Goal: Task Accomplishment & Management: Use online tool/utility

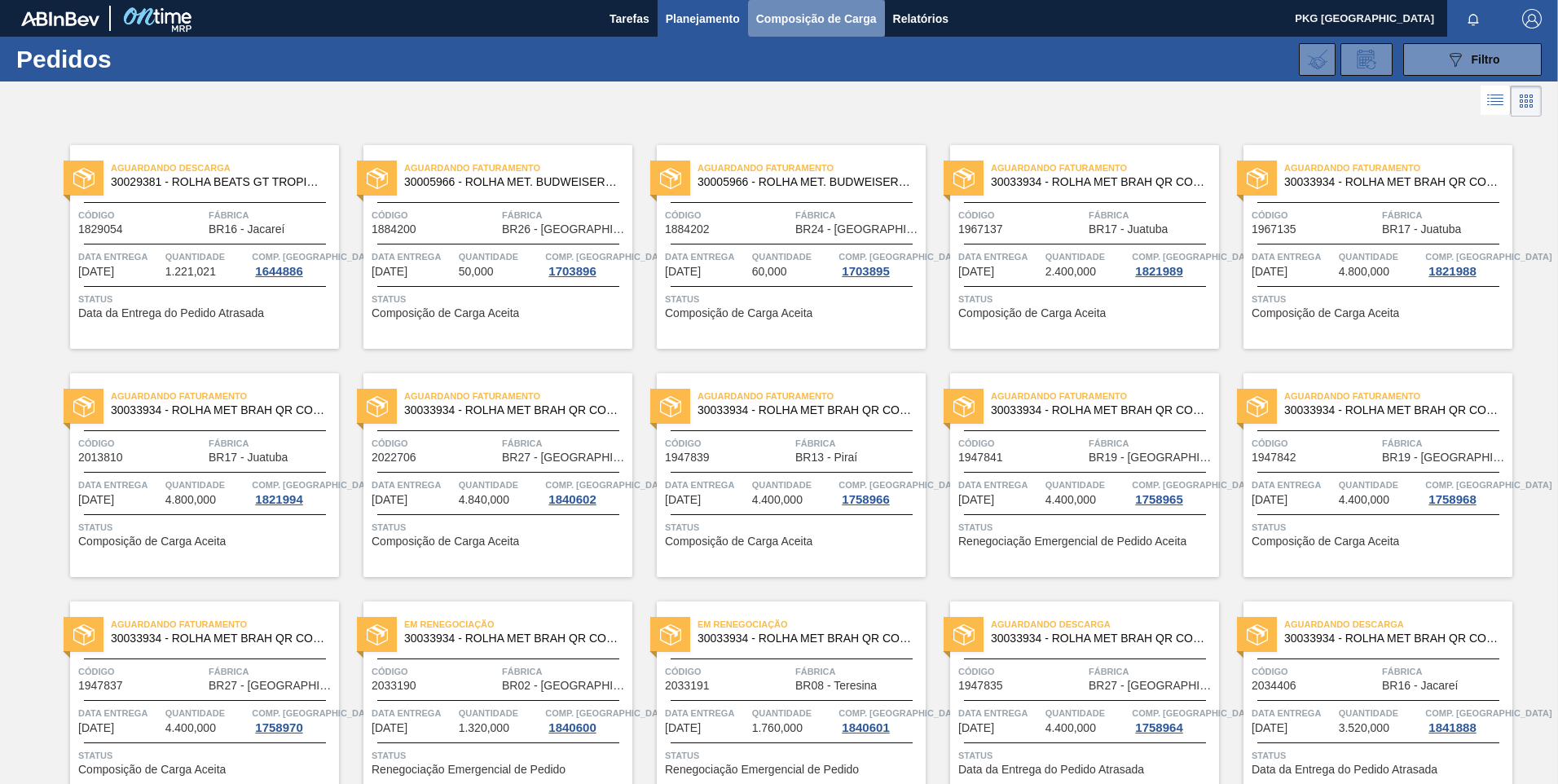
click at [792, 16] on span "Composição de Carga" at bounding box center [817, 18] width 121 height 19
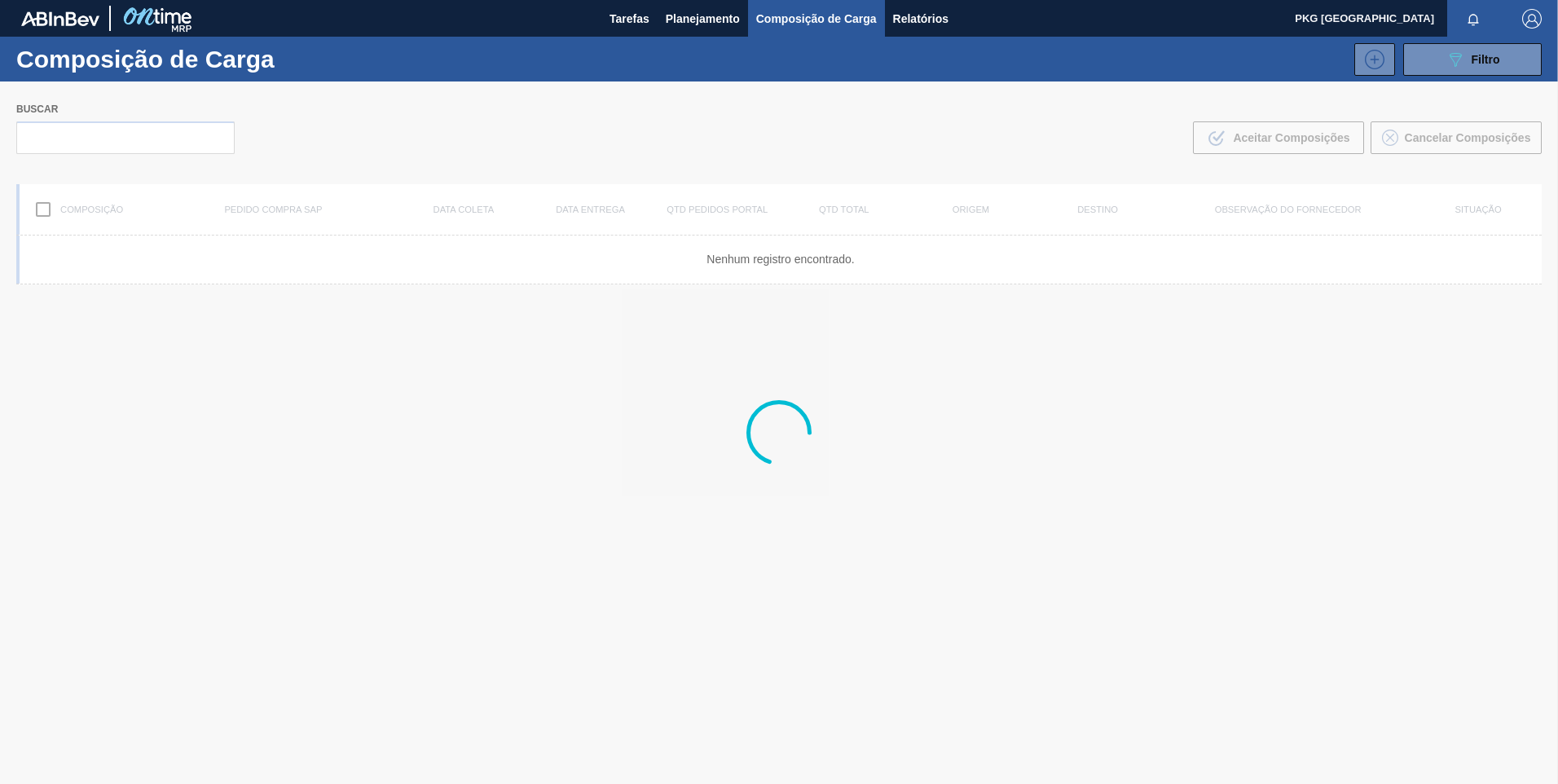
click at [133, 138] on div at bounding box center [779, 432] width 1558 height 702
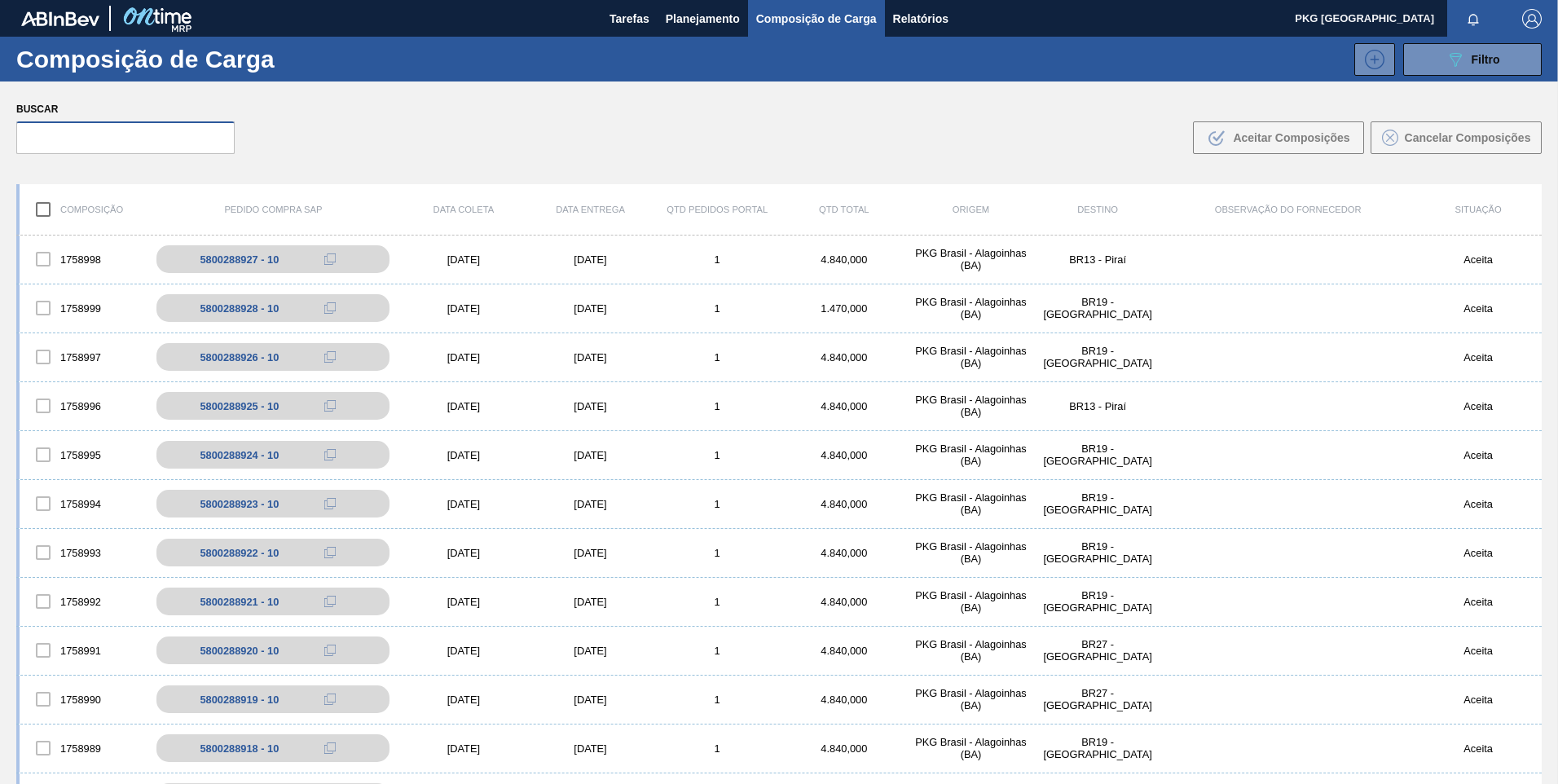
click at [130, 141] on input "text" at bounding box center [125, 138] width 219 height 33
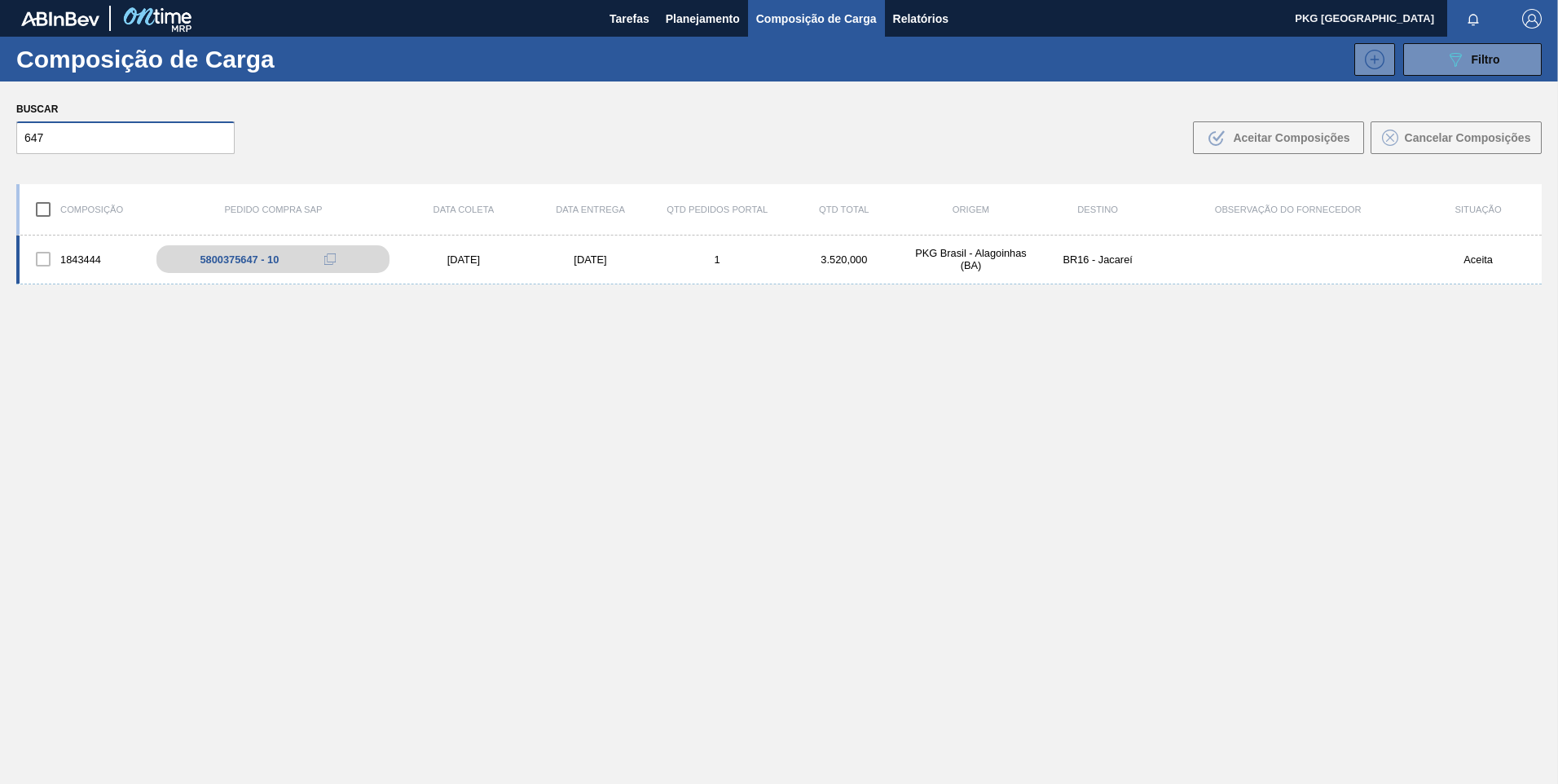
type input "647"
click at [490, 269] on div "1843444 5800375647 - 10 [DATE] [DATE] 1 3.520,000 PKG [GEOGRAPHIC_DATA] - [GEOG…" at bounding box center [779, 259] width 1526 height 48
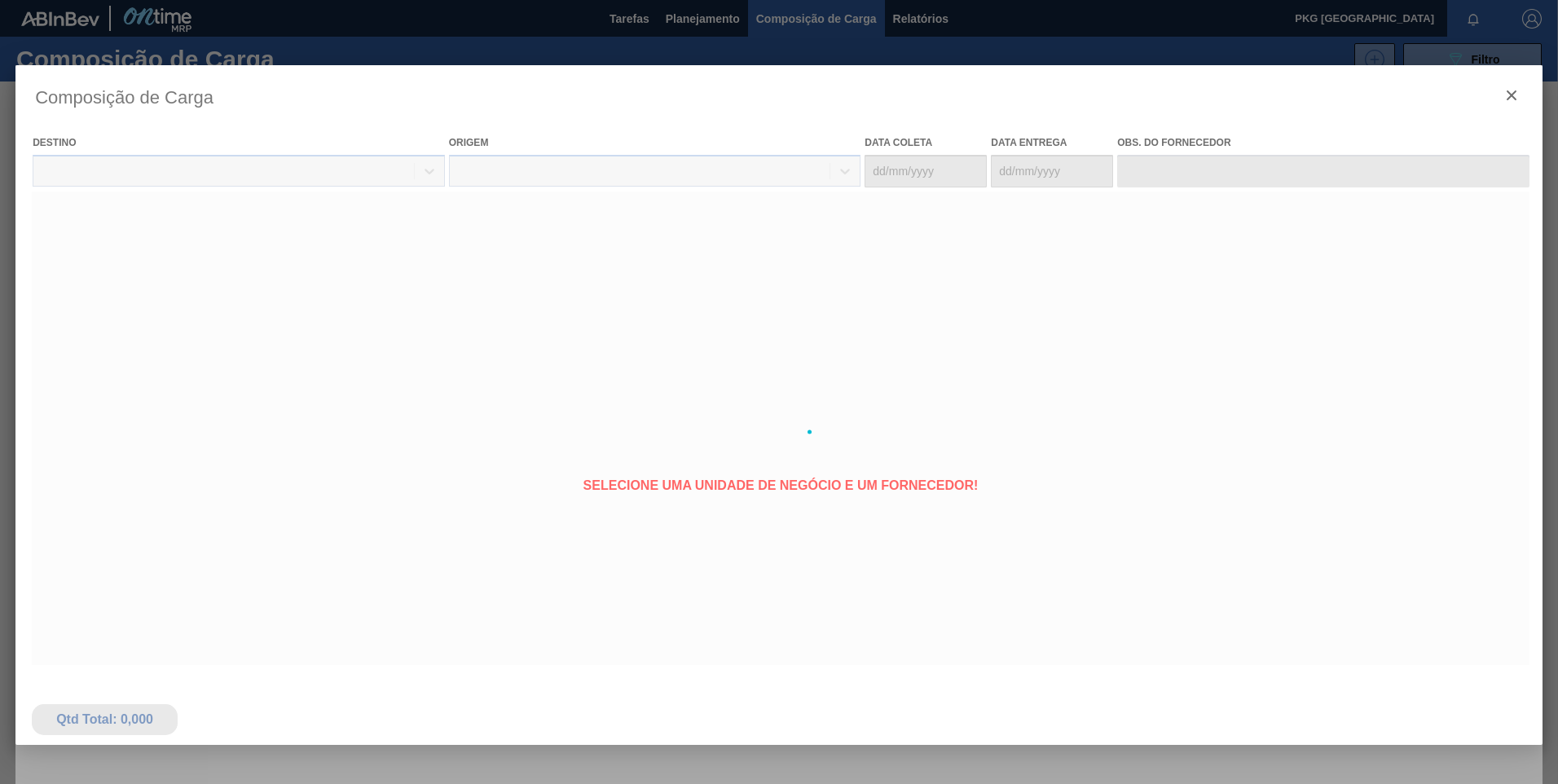
type coleta "[DATE]"
type entrega "[DATE]"
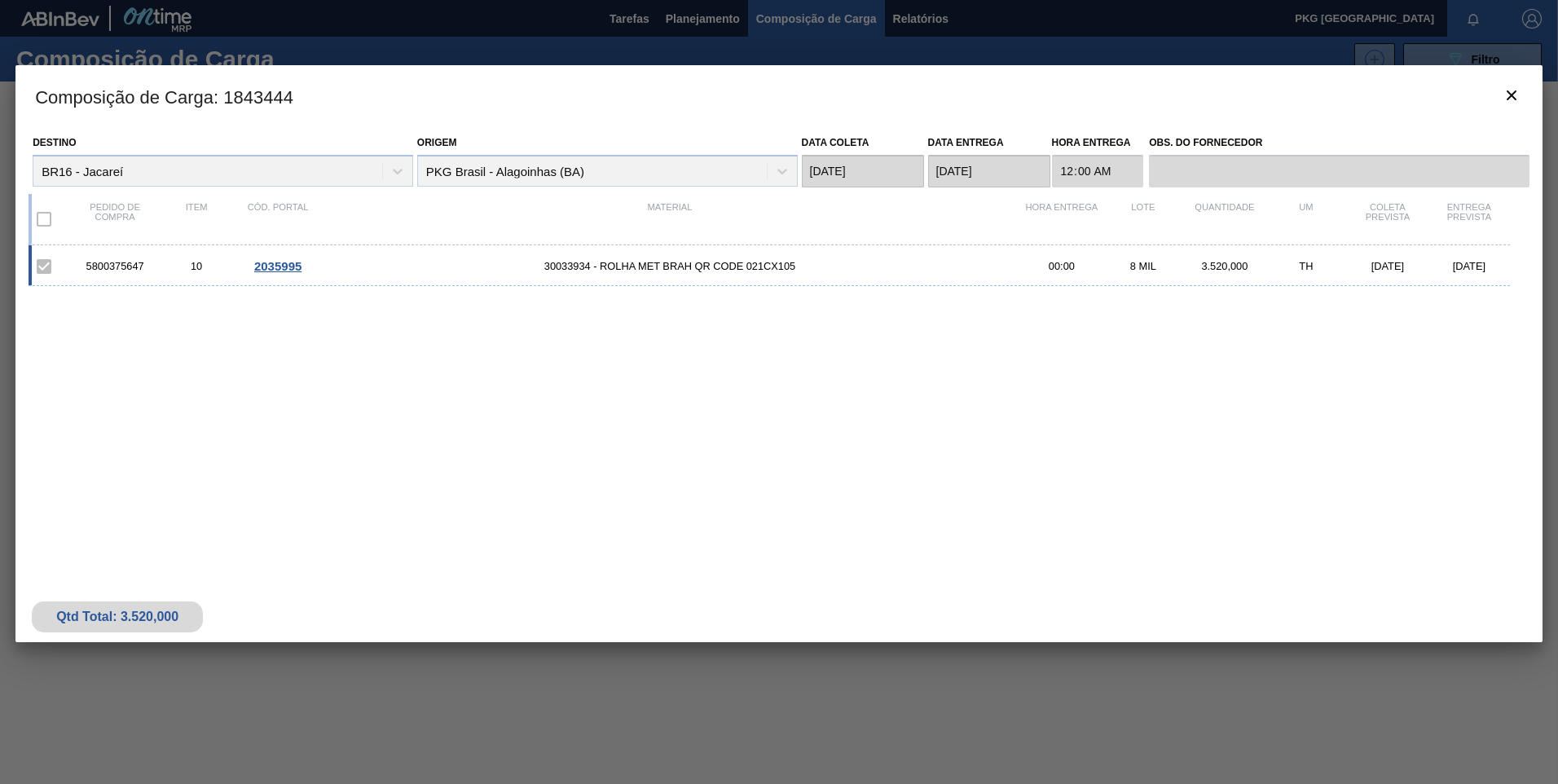
click at [615, 263] on span "30033934 - ROLHA MET BRAH QR CODE 021CX105" at bounding box center [669, 265] width 702 height 12
click at [653, 273] on div "5800375647 10 2035995 30033934 - ROLHA MET BRAH QR CODE 021CX105 00:00 8 MIL 3.…" at bounding box center [769, 265] width 1482 height 41
click at [266, 263] on span "2035995" at bounding box center [278, 265] width 48 height 14
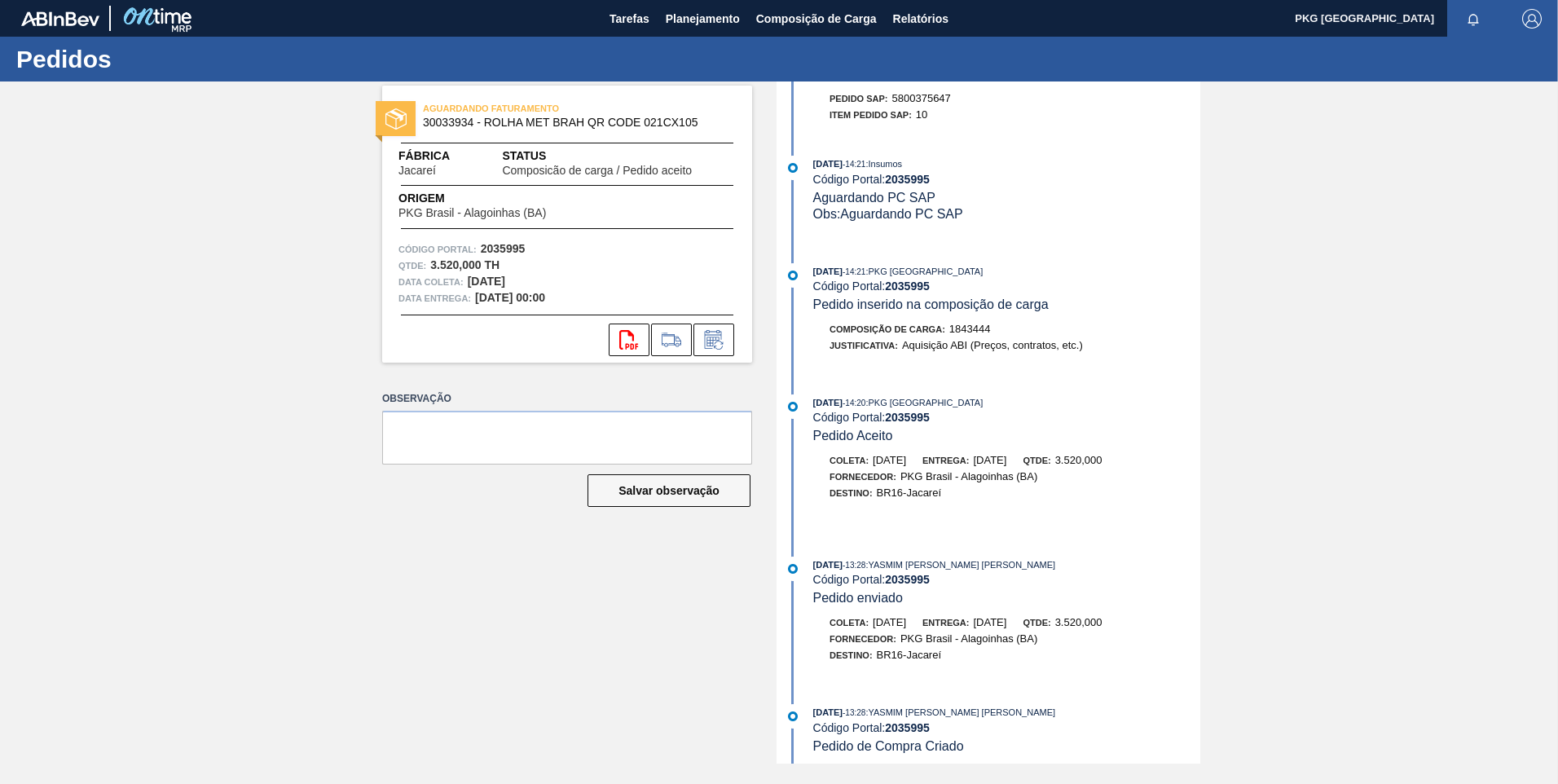
scroll to position [211, 0]
